Goal: Task Accomplishment & Management: Complete application form

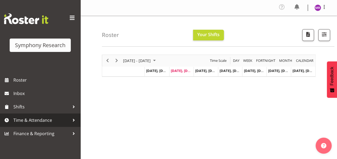
click at [38, 122] on span "Time & Attendance" at bounding box center [41, 120] width 56 height 8
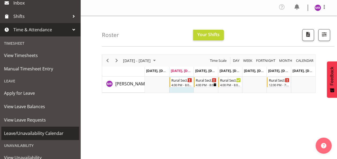
scroll to position [107, 0]
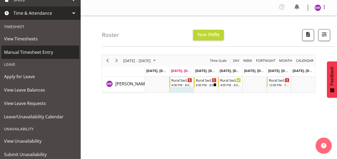
click at [49, 52] on span "Manual Timesheet Entry" at bounding box center [40, 52] width 72 height 8
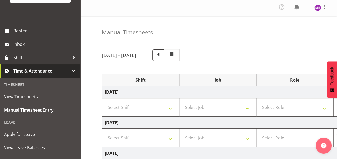
scroll to position [50, 0]
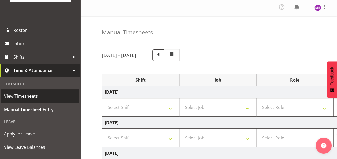
click at [33, 98] on span "View Timesheets" at bounding box center [40, 96] width 72 height 8
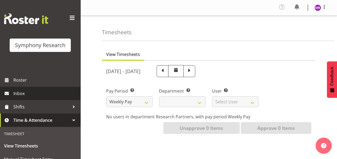
select select
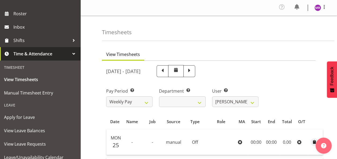
scroll to position [67, 0]
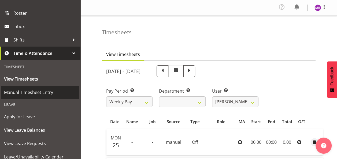
click at [44, 92] on span "Manual Timesheet Entry" at bounding box center [40, 92] width 72 height 8
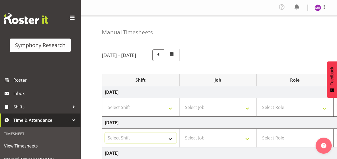
click at [172, 139] on select "Select Shift !!Weekend Residential (Roster IT Shift Label) *Business 9/10am ~ 4…" at bounding box center [141, 138] width 72 height 11
select select "81298"
click at [105, 133] on select "Select Shift !!Weekend Residential (Roster IT Shift Label) *Business 9/10am ~ 4…" at bounding box center [141, 138] width 72 height 11
click at [248, 138] on select "Select Job 550060 IF Admin 553492 World Poll Aus Wave 2 Main 2025 553493 World …" at bounding box center [218, 138] width 72 height 11
select select "10587"
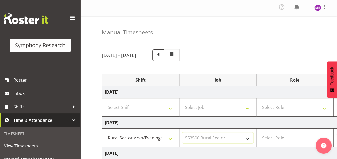
click at [182, 133] on select "Select Job 550060 IF Admin 553492 World Poll Aus Wave 2 Main 2025 553493 World …" at bounding box center [218, 138] width 72 height 11
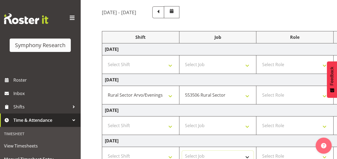
scroll to position [44, 0]
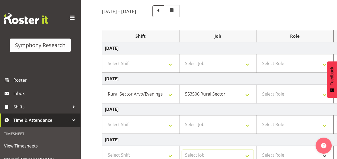
drag, startPoint x: 242, startPoint y: 159, endPoint x: 271, endPoint y: 156, distance: 29.1
click at [271, 156] on tr "Select Shift !!Weekend Residential (Roster IT Shift Label) *Business 9/10am ~ 4…" at bounding box center [289, 155] width 375 height 18
click at [295, 95] on select "Select Role Briefing Interviewing" at bounding box center [295, 94] width 72 height 11
select select "47"
click at [259, 89] on select "Select Role Briefing Interviewing" at bounding box center [295, 94] width 72 height 11
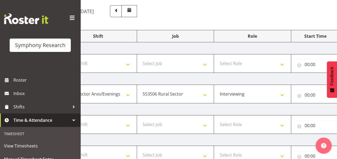
scroll to position [0, 140]
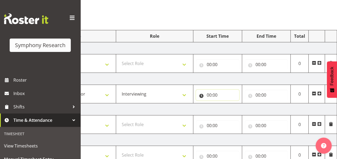
click at [213, 93] on input "00:00" at bounding box center [217, 95] width 43 height 11
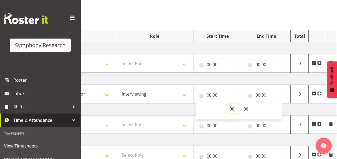
click at [230, 109] on select "00 01 02 03 04 05 06 07 08 09 10 11 12 13 14 15 16 17 18 19 20 21 22 23" at bounding box center [232, 109] width 12 height 11
select select "16"
click at [226, 104] on select "00 01 02 03 04 05 06 07 08 09 10 11 12 13 14 15 16 17 18 19 20 21 22 23" at bounding box center [232, 109] width 12 height 11
type input "16:00"
click at [263, 92] on input "00:00" at bounding box center [266, 95] width 43 height 11
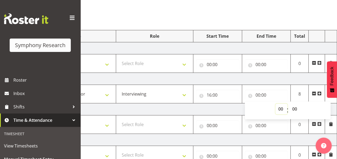
click at [278, 109] on select "00 01 02 03 04 05 06 07 08 09 10 11 12 13 14 15 16 17 18 19 20 21 22 23" at bounding box center [281, 109] width 12 height 11
select select "20"
click at [275, 104] on select "00 01 02 03 04 05 06 07 08 09 10 11 12 13 14 15 16 17 18 19 20 21 22 23" at bounding box center [281, 109] width 12 height 11
type input "20:00"
click at [272, 92] on input "20:00" at bounding box center [266, 95] width 43 height 11
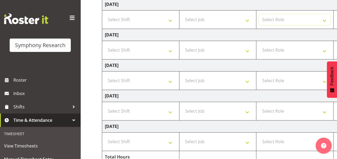
scroll to position [173, 0]
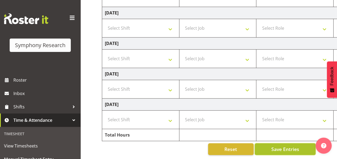
click at [285, 146] on span "Save Entries" at bounding box center [285, 149] width 28 height 7
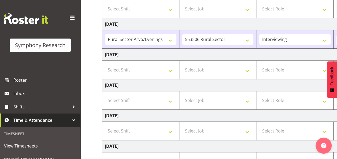
scroll to position [99, 0]
